Goal: Contribute content

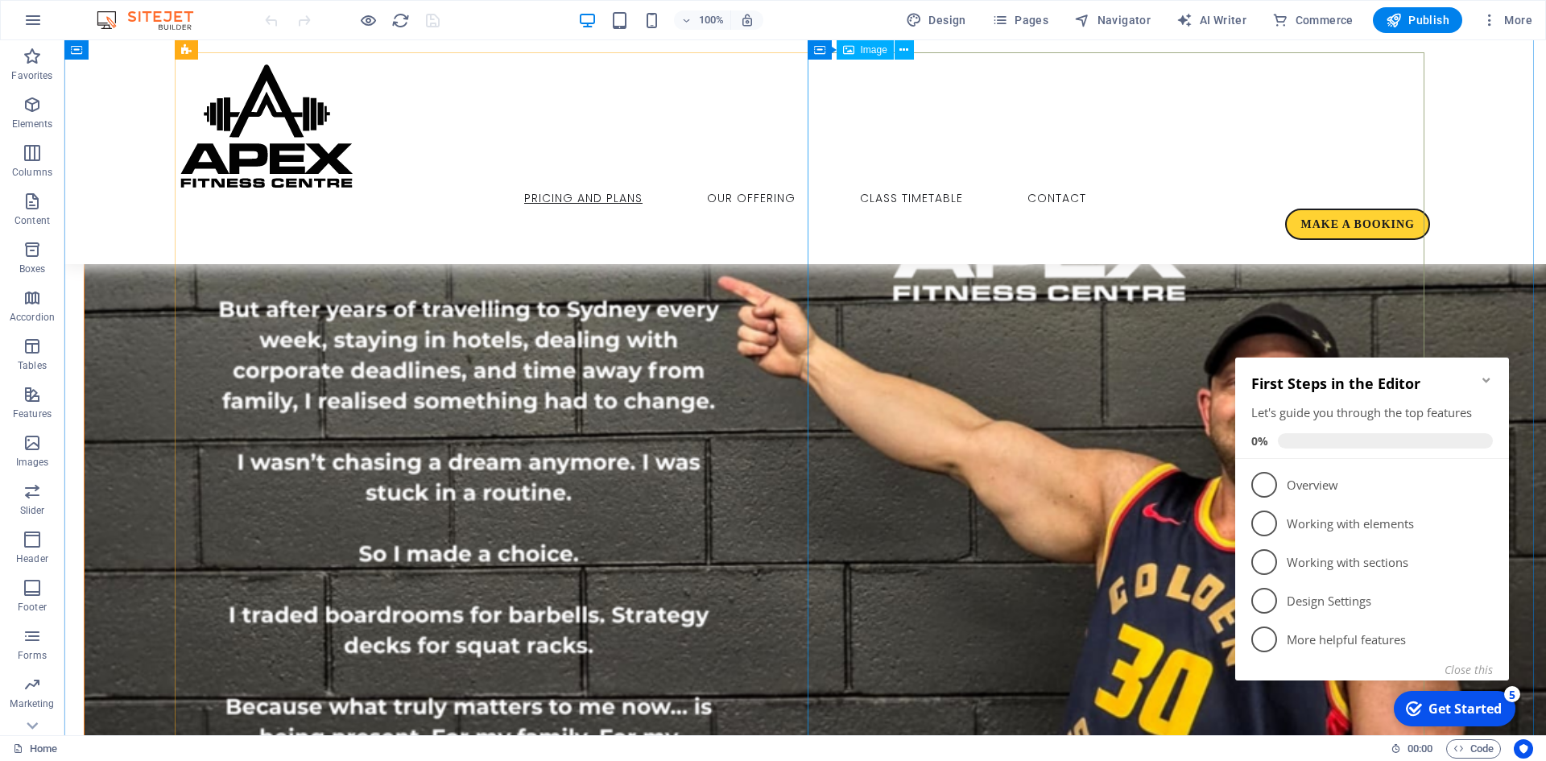
scroll to position [1047, 0]
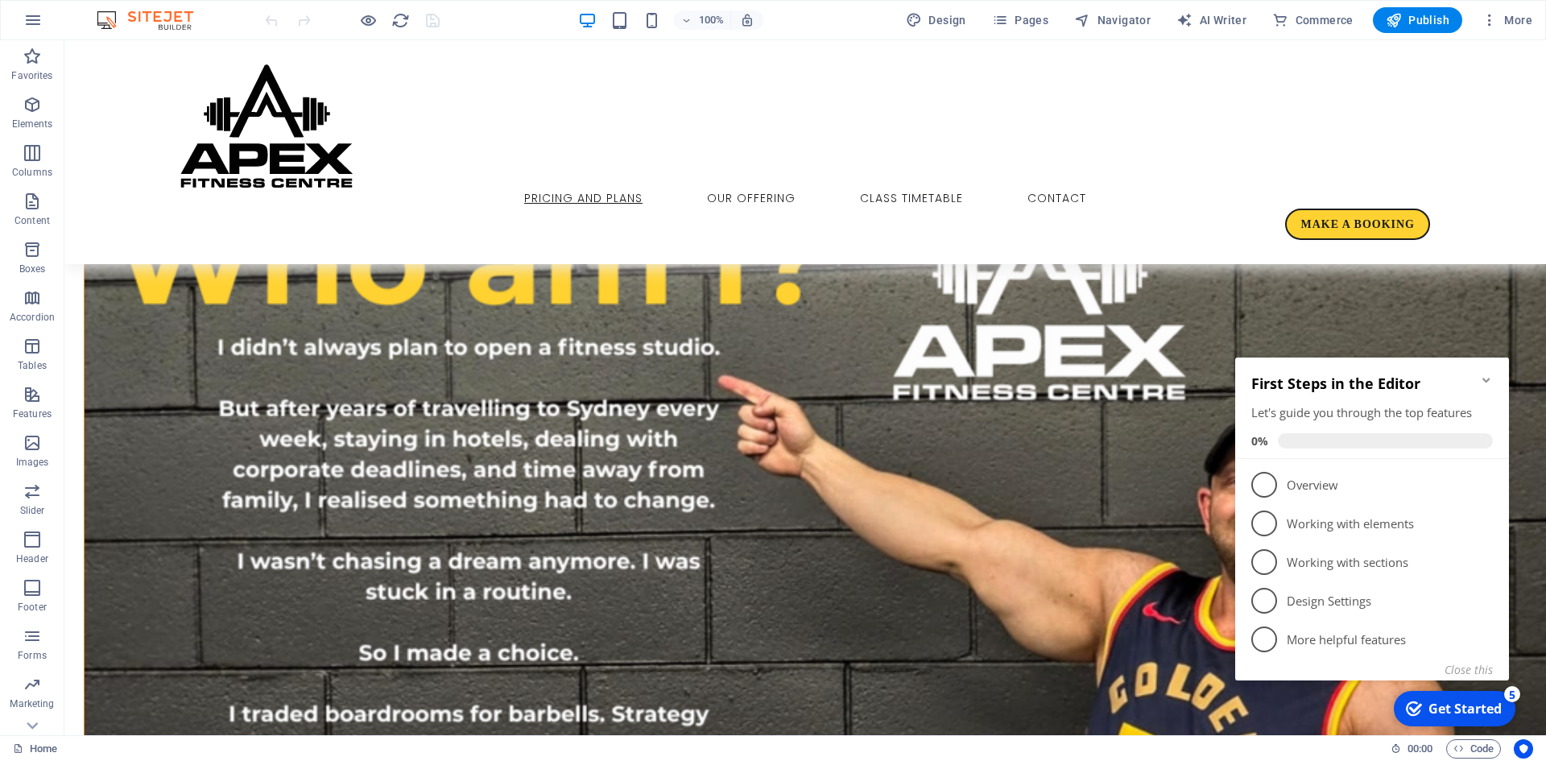
click at [1492, 380] on icon "Minimize checklist" at bounding box center [1486, 380] width 13 height 13
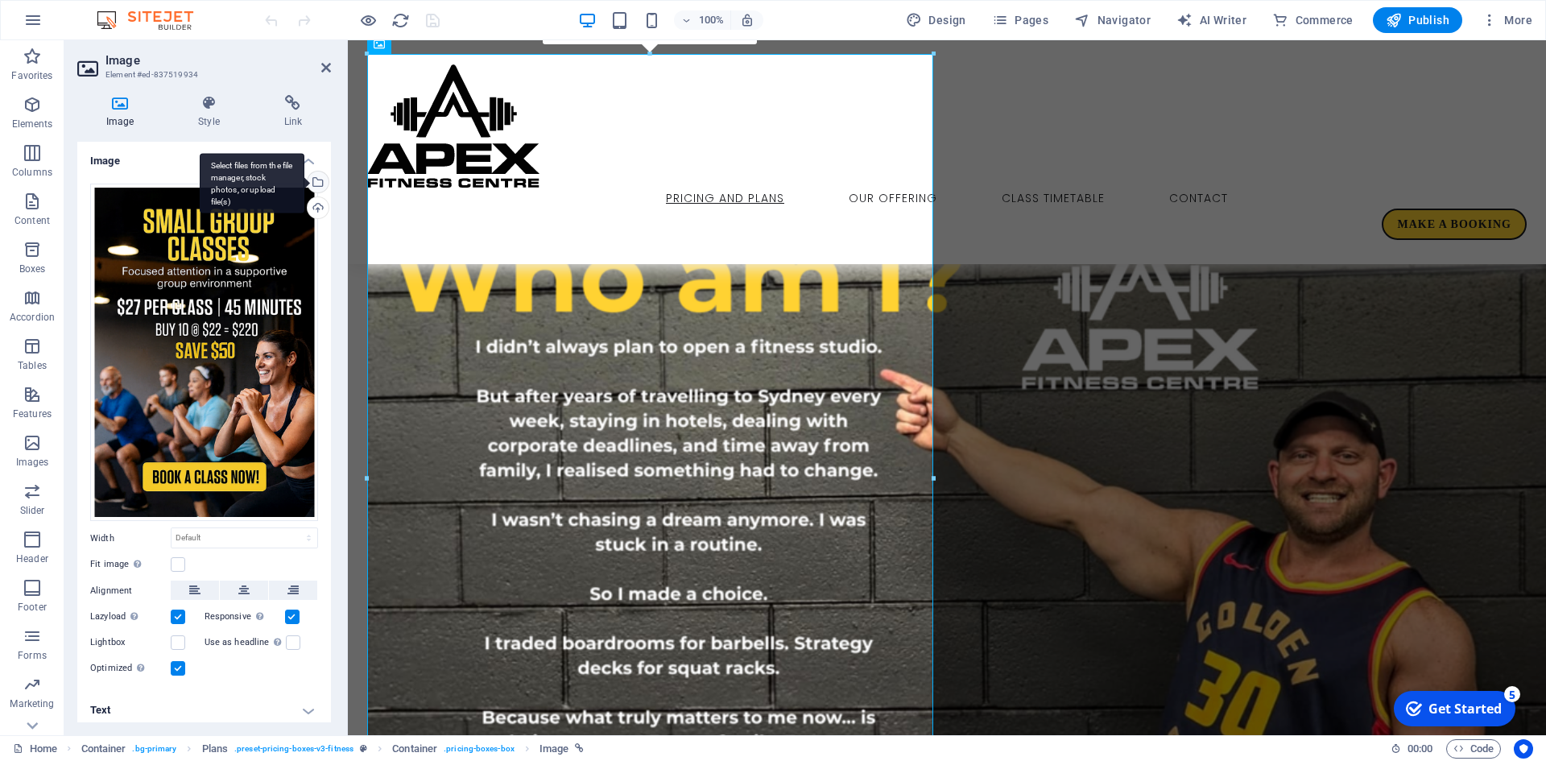
click at [316, 184] on div "Select files from the file manager, stock photos, or upload file(s)" at bounding box center [316, 184] width 24 height 24
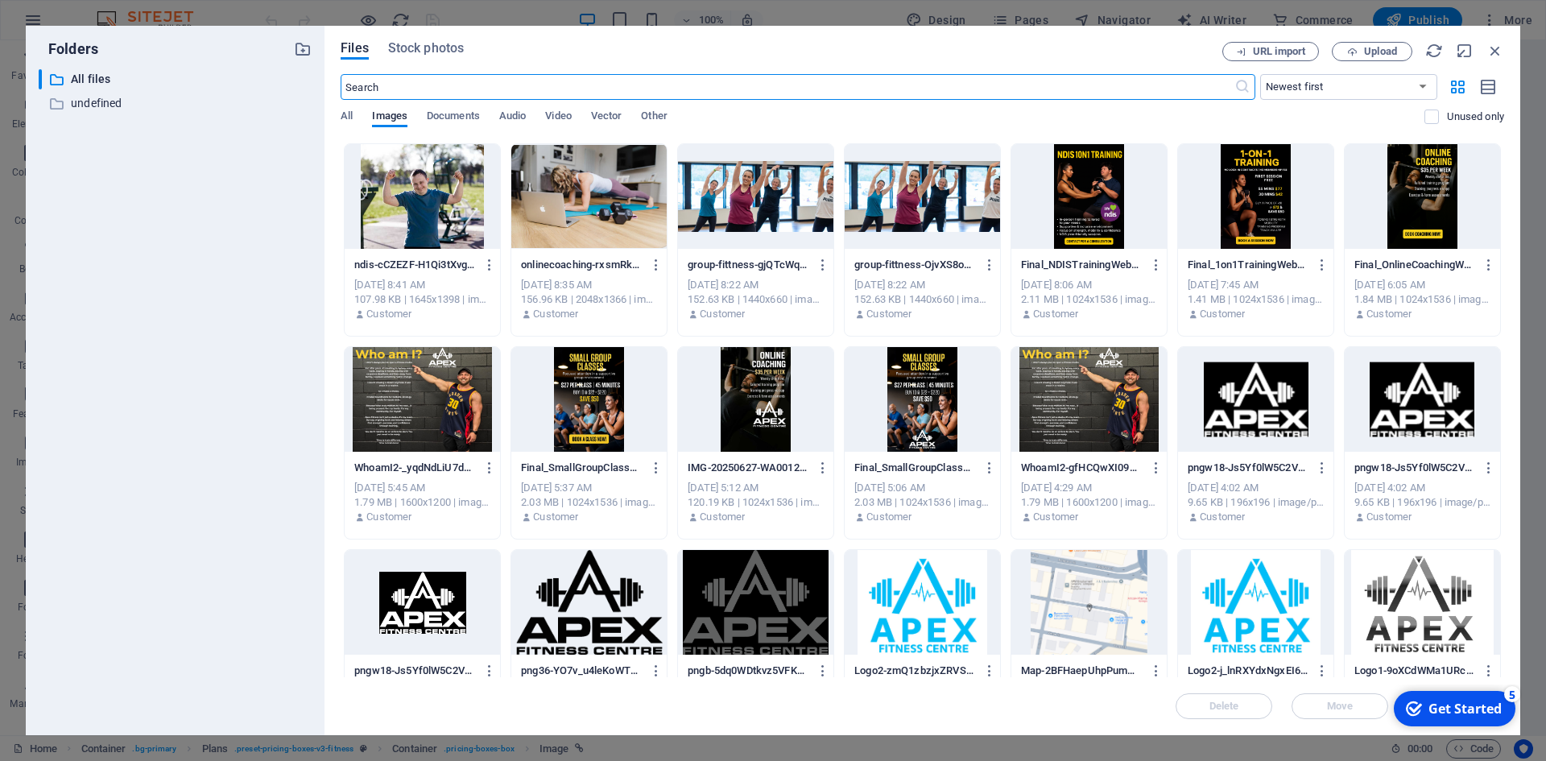
scroll to position [0, 0]
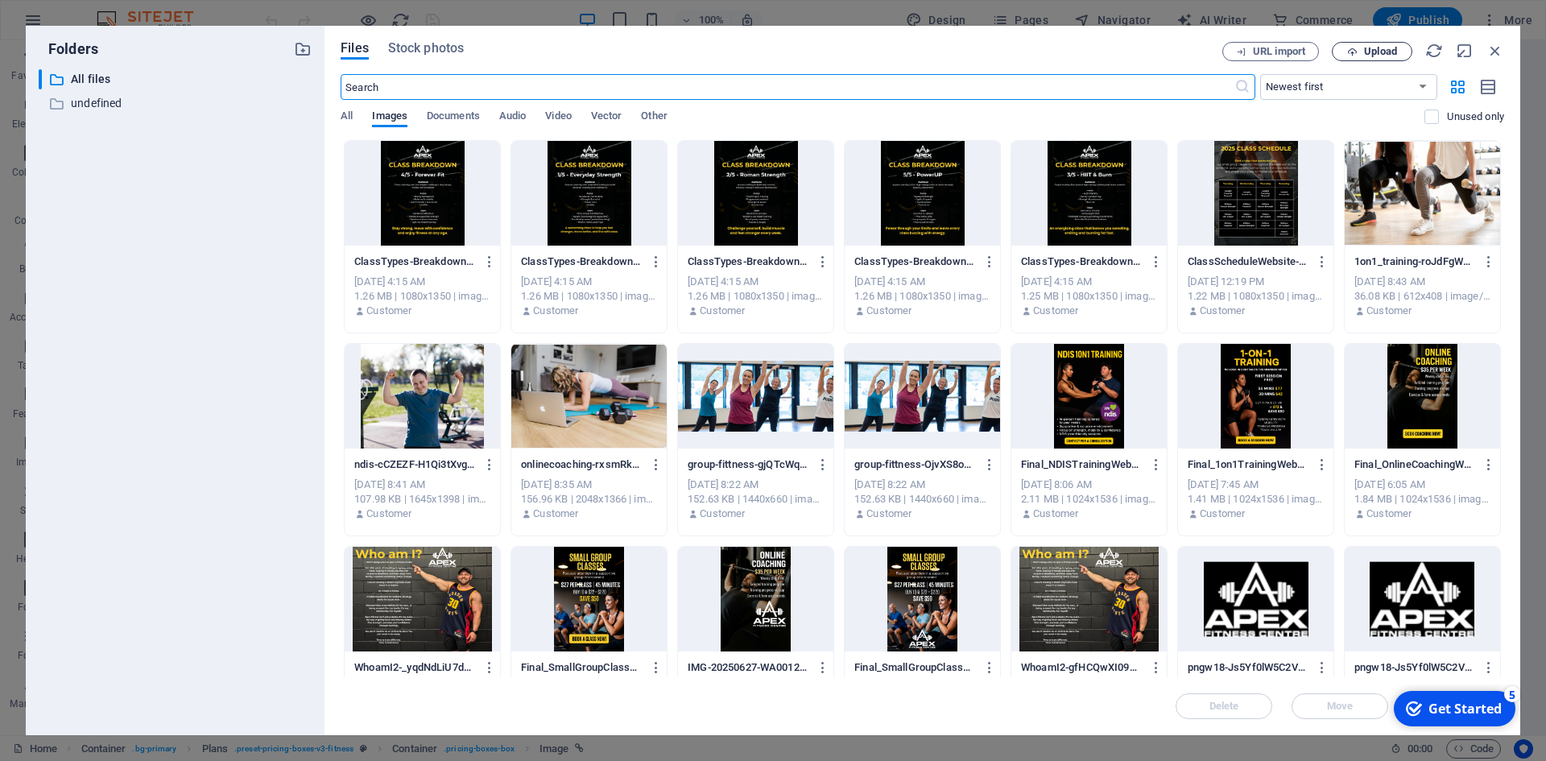
click at [1362, 50] on span "Upload" at bounding box center [1372, 52] width 66 height 10
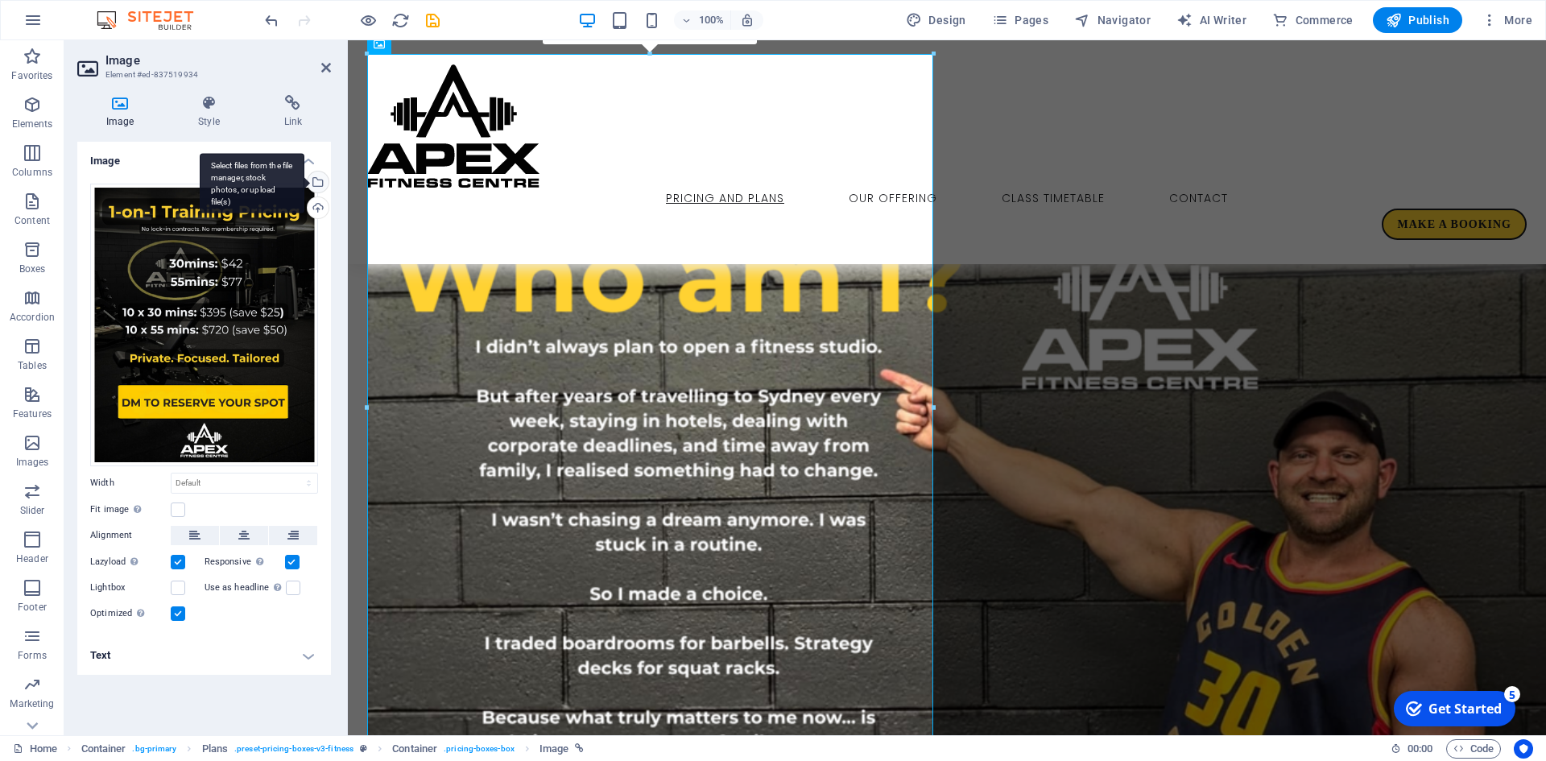
click at [317, 180] on div "Select files from the file manager, stock photos, or upload file(s)" at bounding box center [316, 184] width 24 height 24
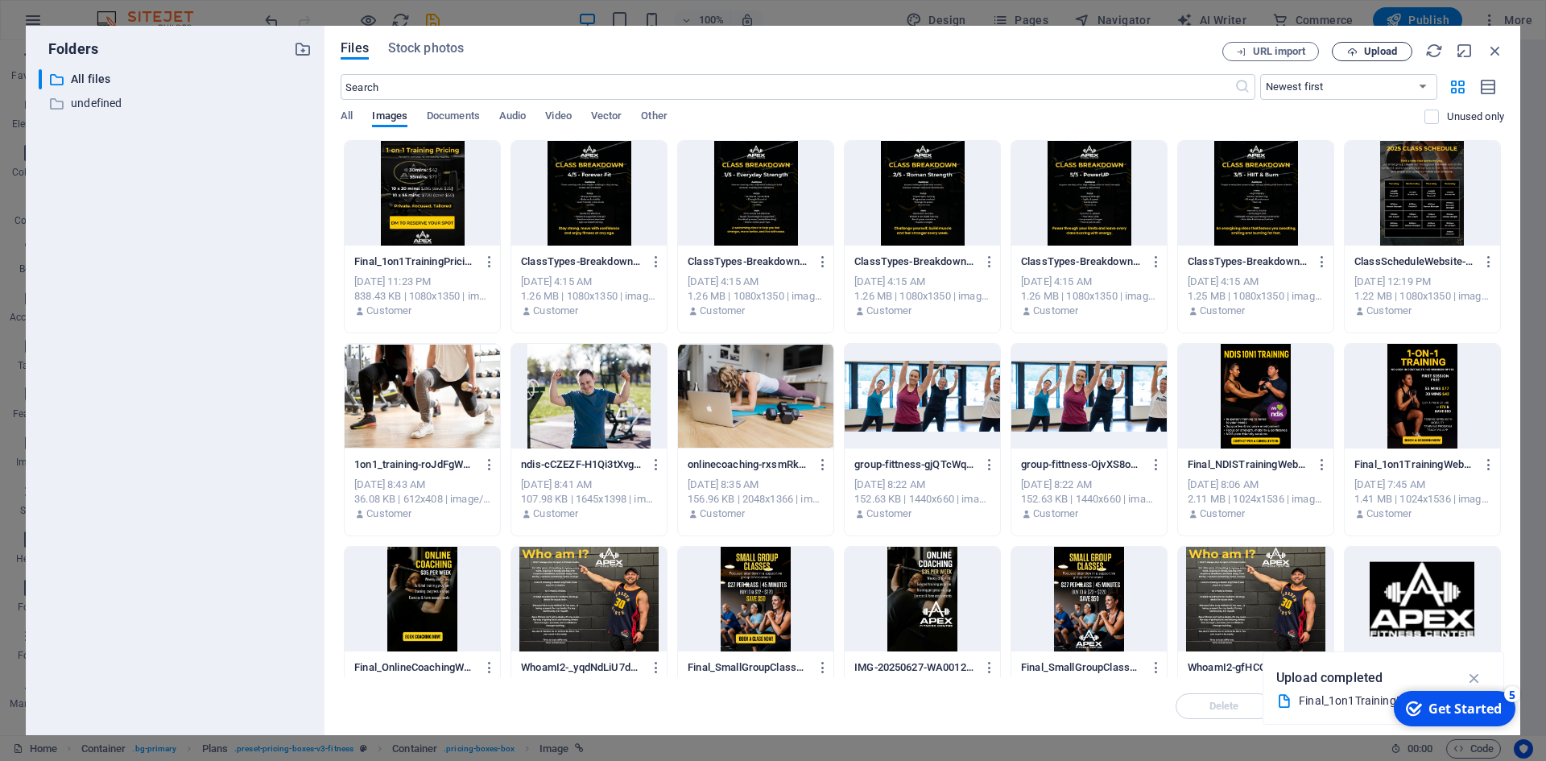
click at [1364, 57] on button "Upload" at bounding box center [1372, 51] width 81 height 19
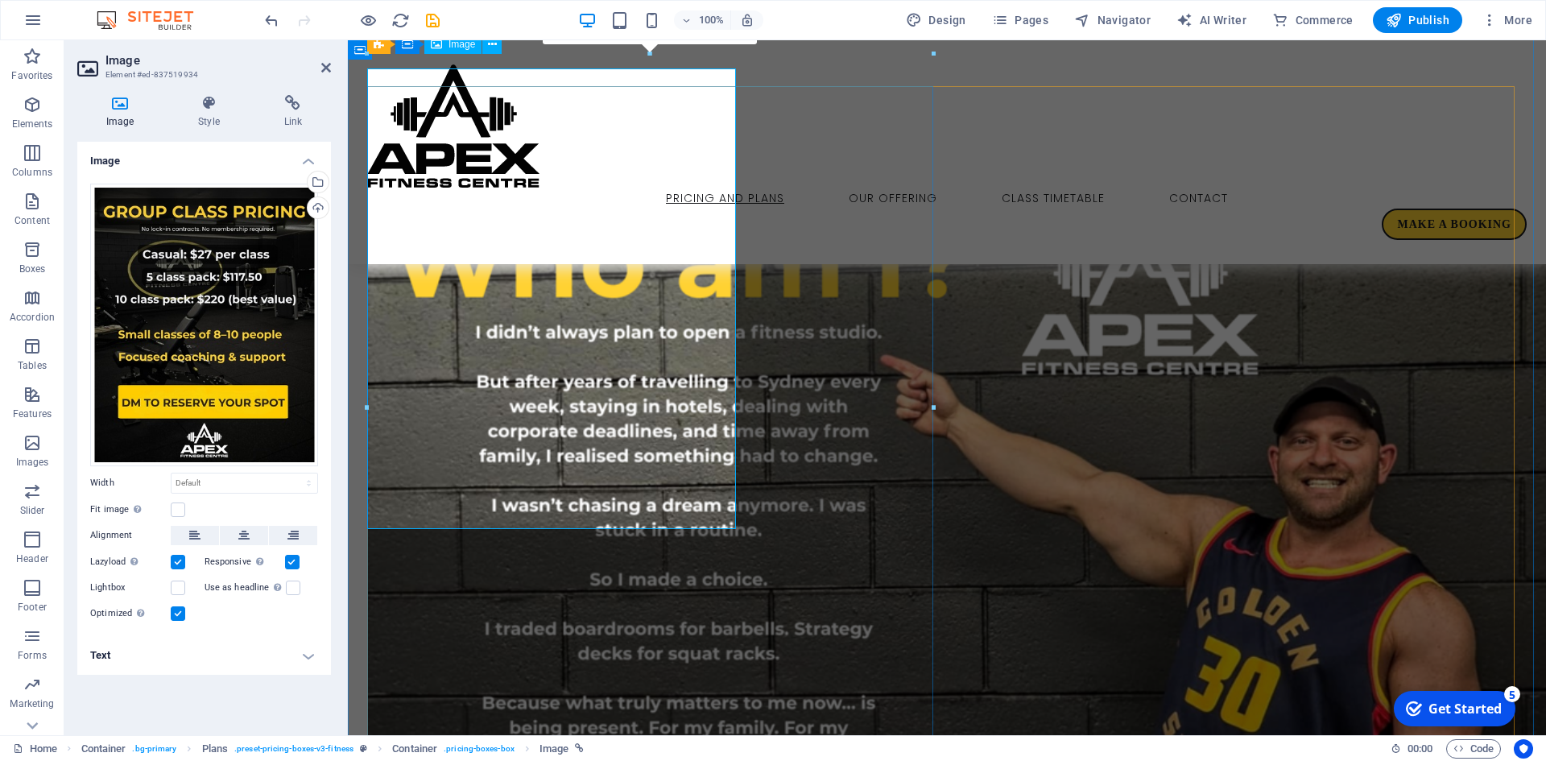
scroll to position [1049, 0]
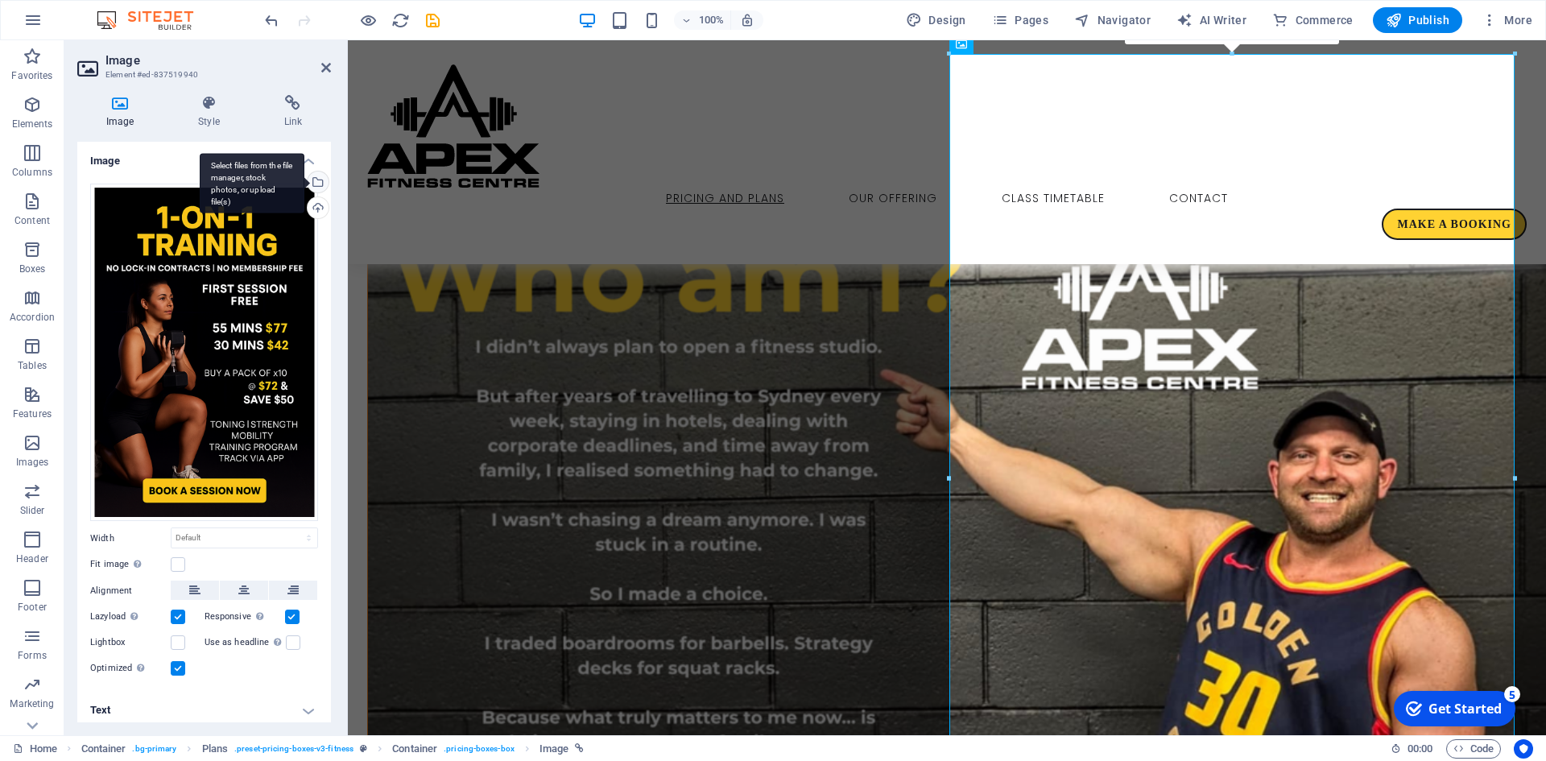
click at [317, 183] on div "Select files from the file manager, stock photos, or upload file(s)" at bounding box center [316, 184] width 24 height 24
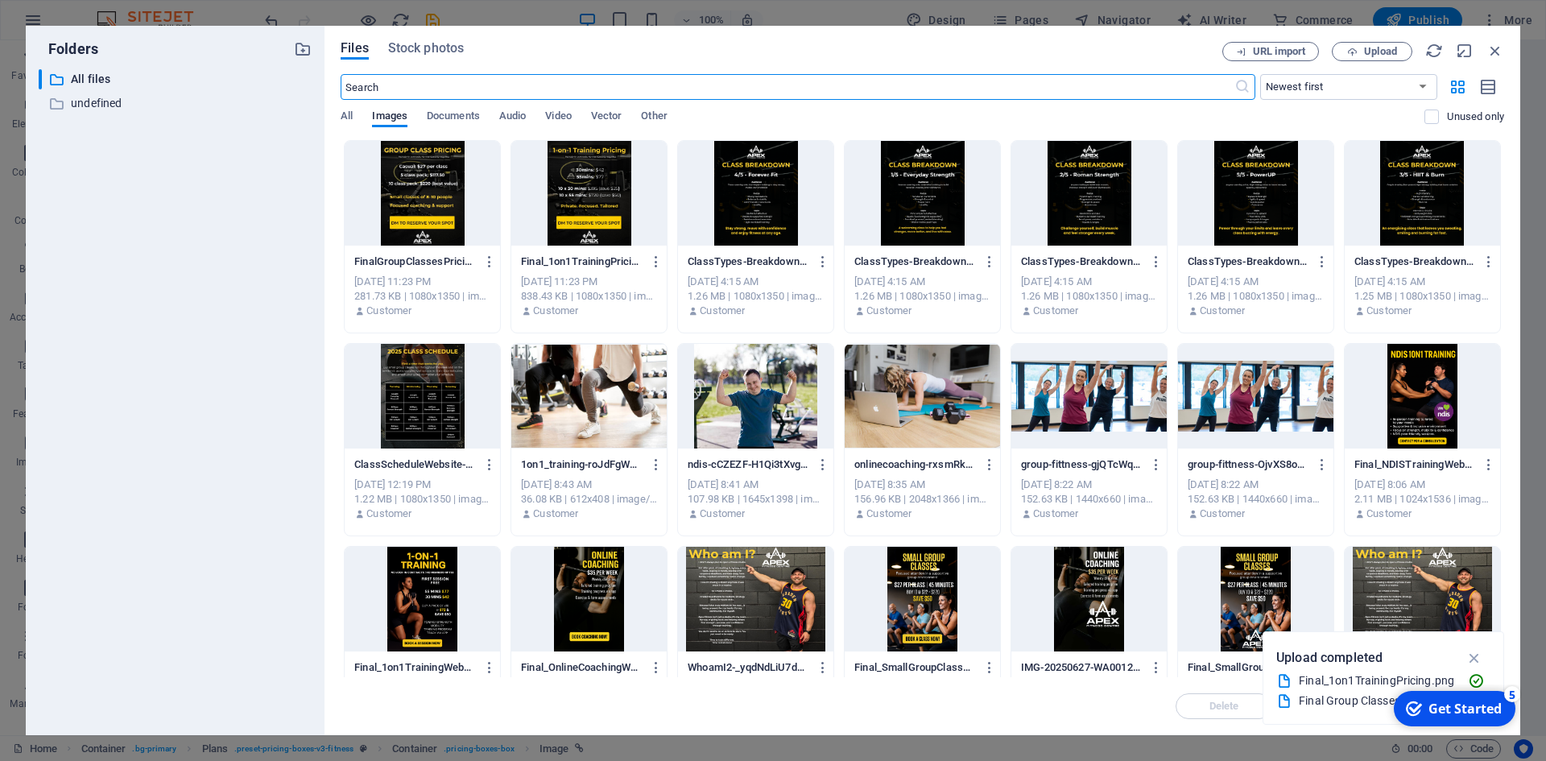
scroll to position [1063, 0]
click at [586, 184] on div at bounding box center [588, 193] width 155 height 105
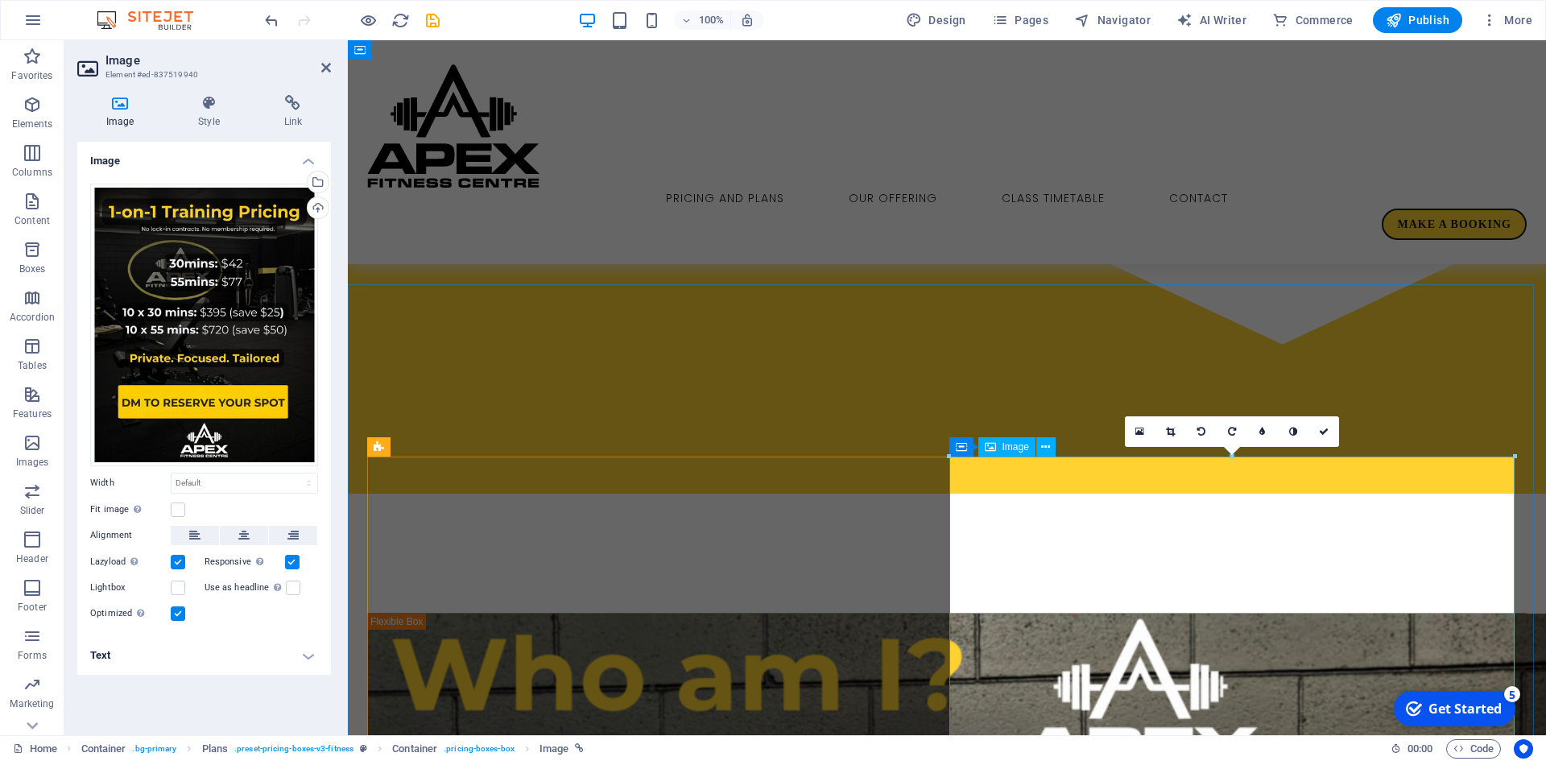
scroll to position [646, 0]
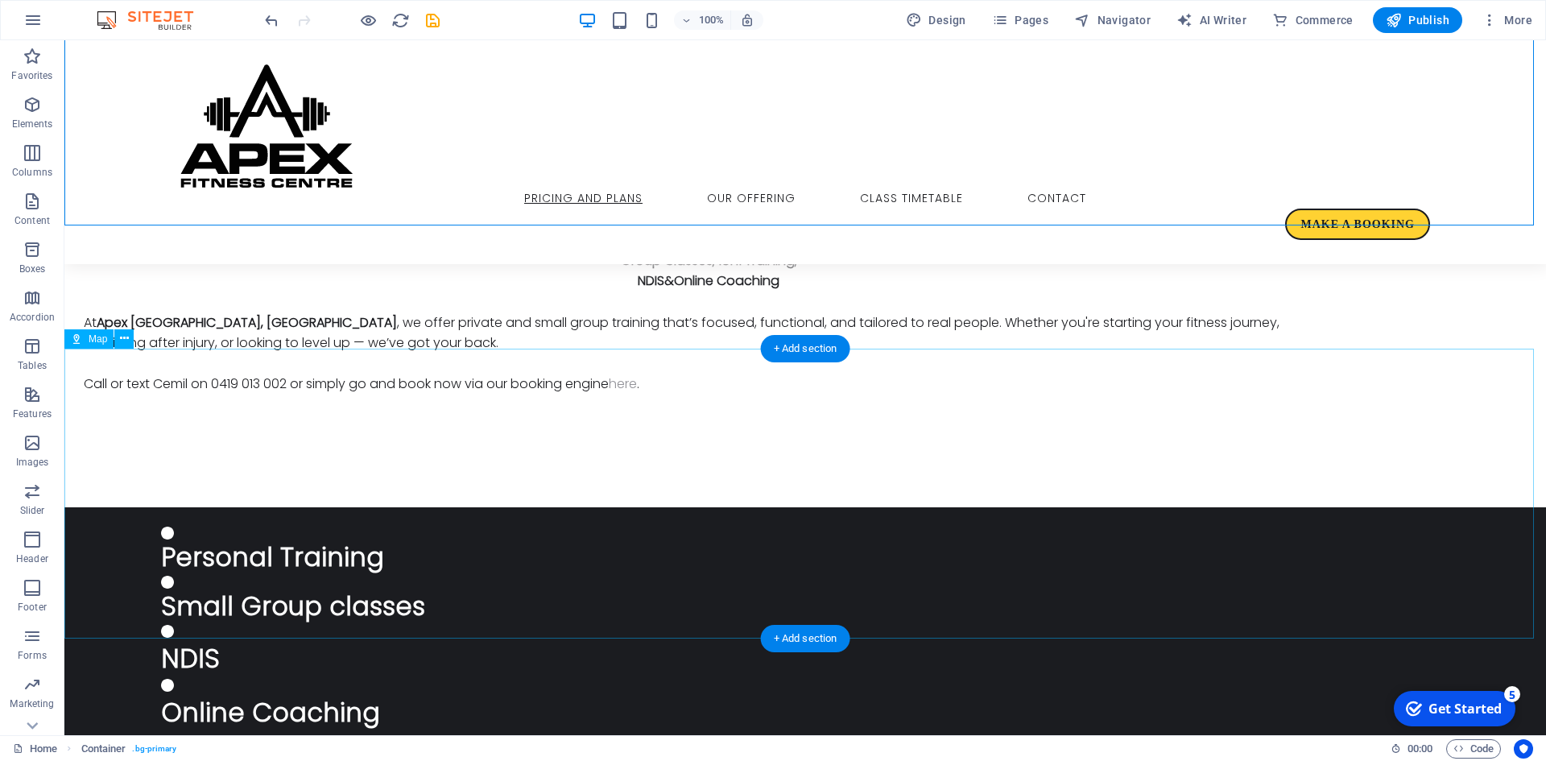
scroll to position [0, 0]
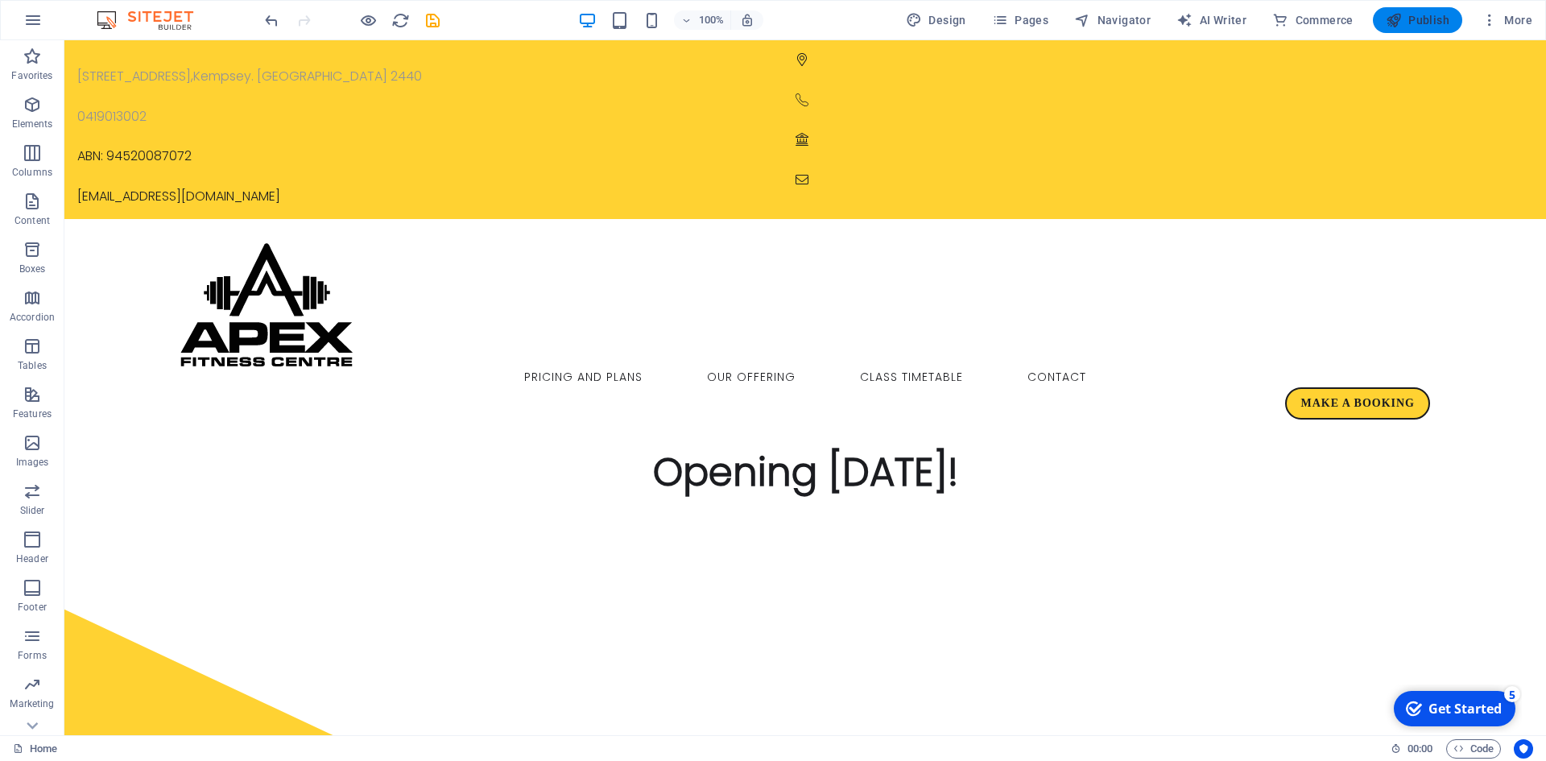
click at [1434, 19] on span "Publish" at bounding box center [1418, 20] width 64 height 16
